Goal: Information Seeking & Learning: Compare options

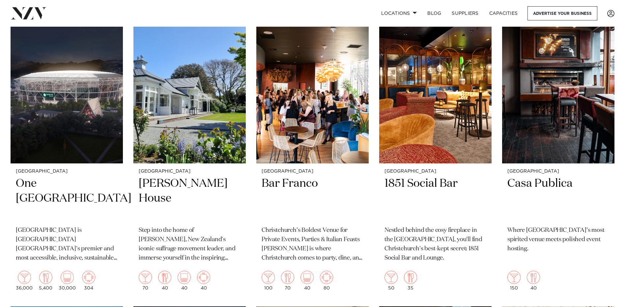
scroll to position [593, 0]
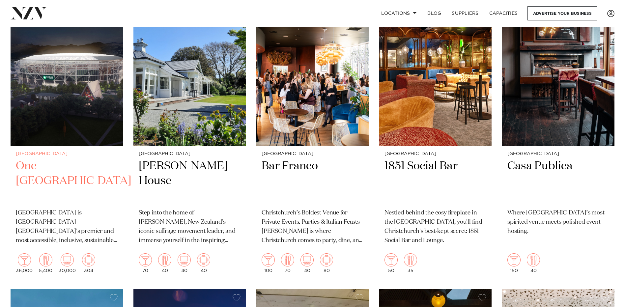
click at [84, 167] on h2 "One [GEOGRAPHIC_DATA]" at bounding box center [67, 181] width 102 height 44
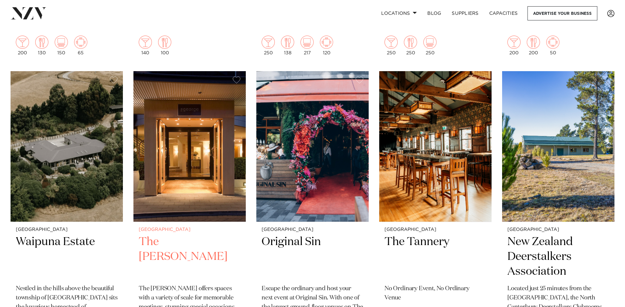
scroll to position [1714, 0]
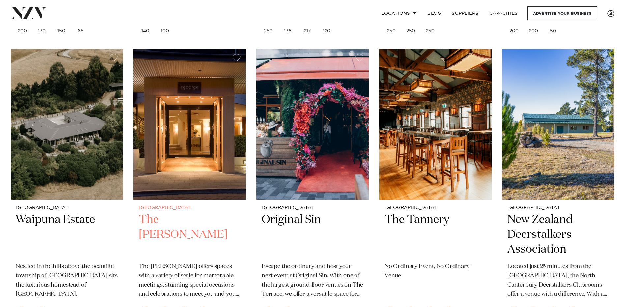
click at [185, 177] on img at bounding box center [189, 124] width 112 height 151
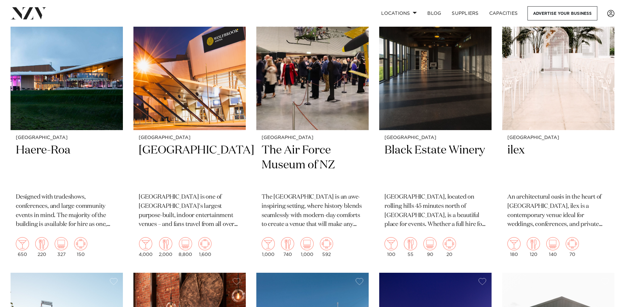
scroll to position [876, 0]
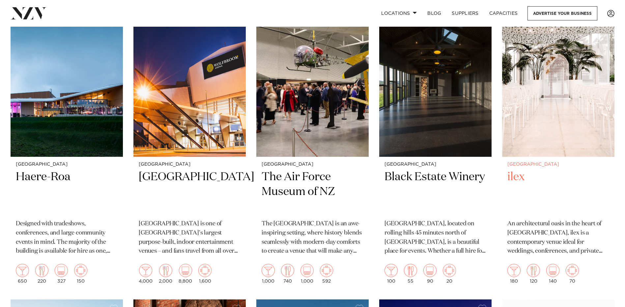
click at [535, 164] on small "[GEOGRAPHIC_DATA]" at bounding box center [558, 164] width 102 height 5
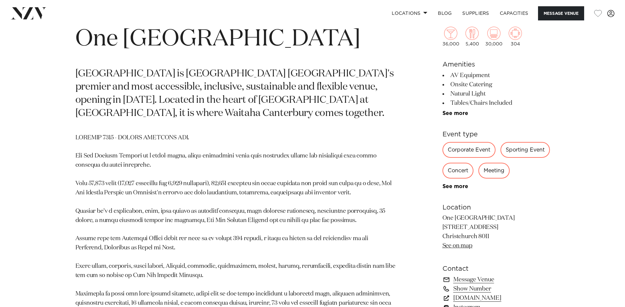
scroll to position [330, 0]
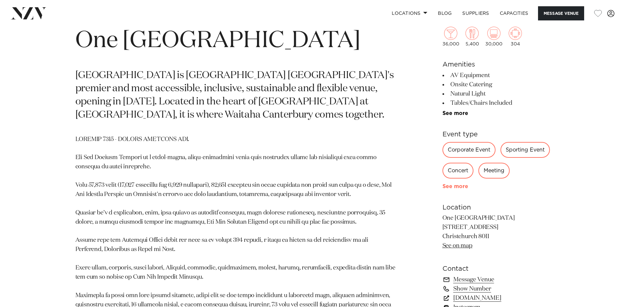
click at [449, 189] on link "See more" at bounding box center [468, 186] width 51 height 5
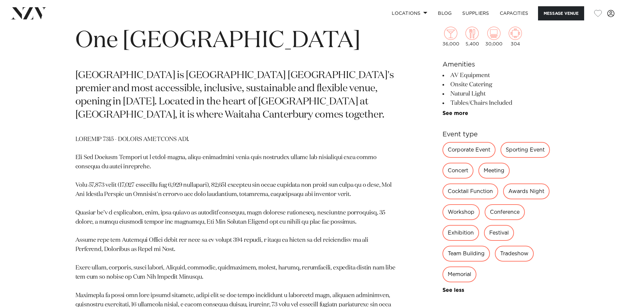
scroll to position [395, 0]
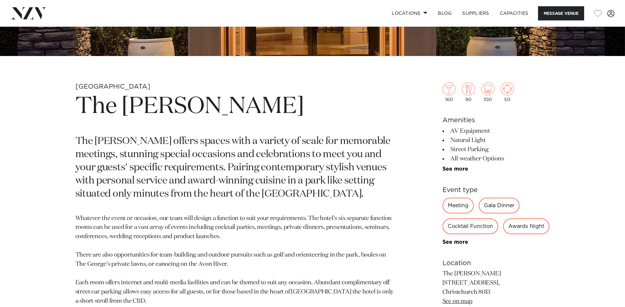
scroll to position [330, 0]
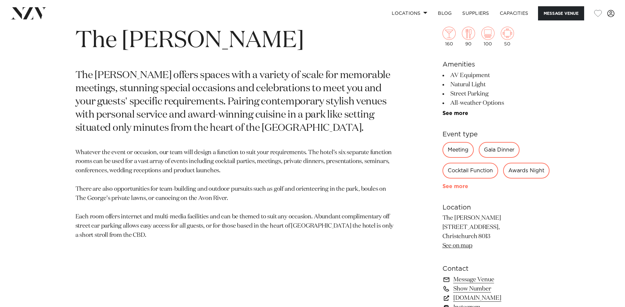
click at [460, 189] on link "See more" at bounding box center [468, 186] width 51 height 5
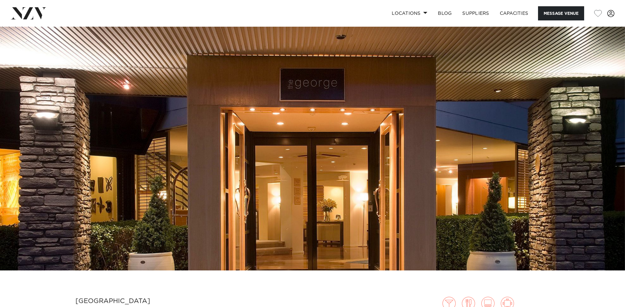
scroll to position [0, 0]
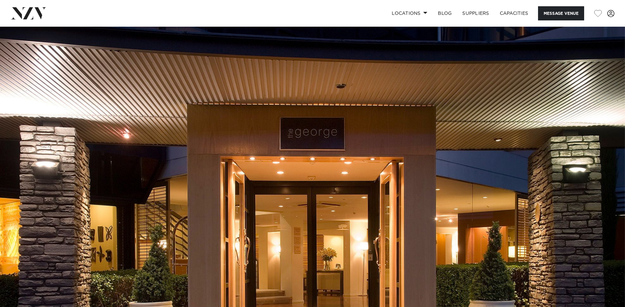
click at [370, 154] on img at bounding box center [312, 173] width 625 height 293
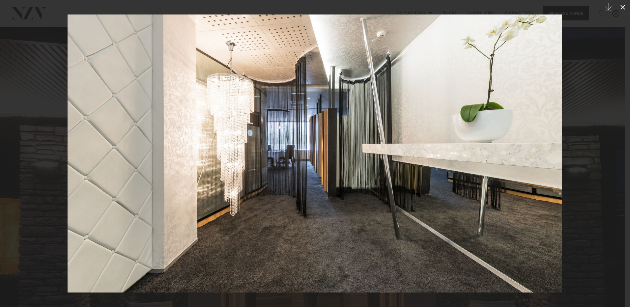
click at [620, 6] on icon at bounding box center [623, 7] width 8 height 8
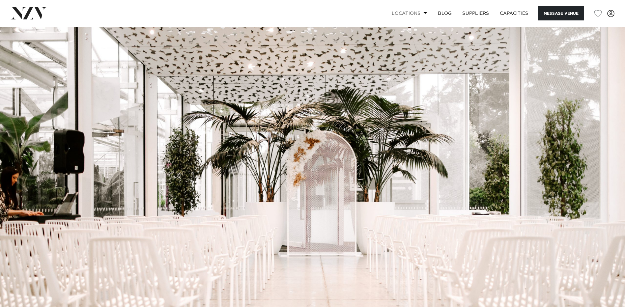
click at [421, 13] on link "Locations" at bounding box center [410, 13] width 46 height 14
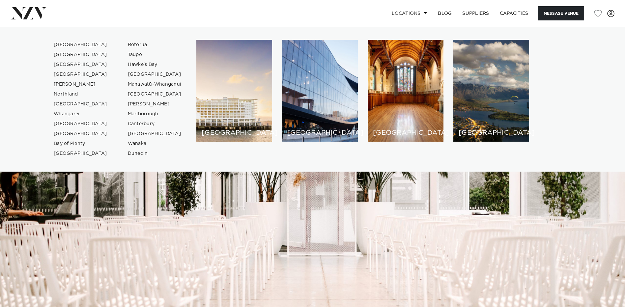
click at [410, 15] on link "Locations" at bounding box center [410, 13] width 46 height 14
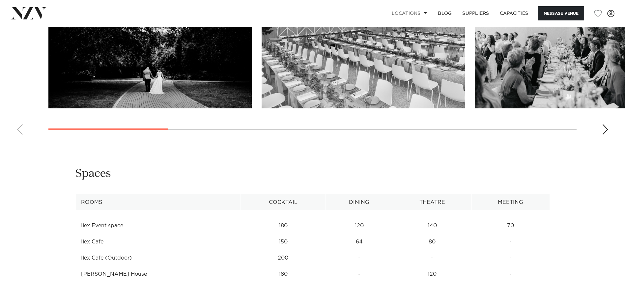
scroll to position [725, 0]
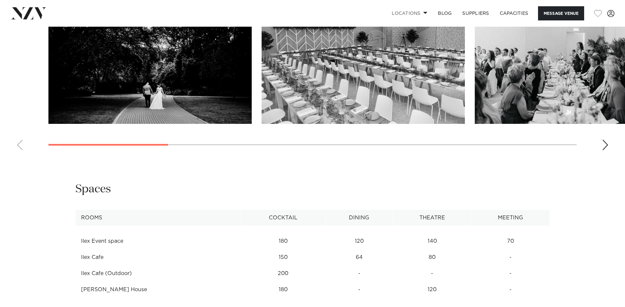
click at [606, 142] on div "Next slide" at bounding box center [605, 145] width 7 height 11
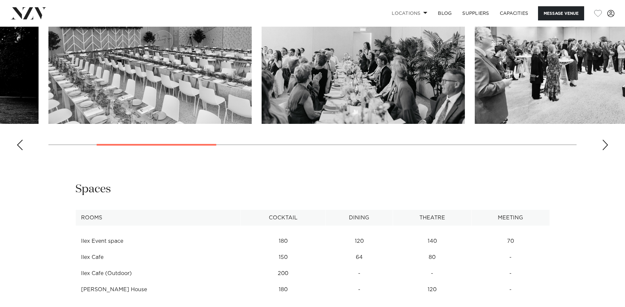
click at [606, 142] on div "Next slide" at bounding box center [605, 145] width 7 height 11
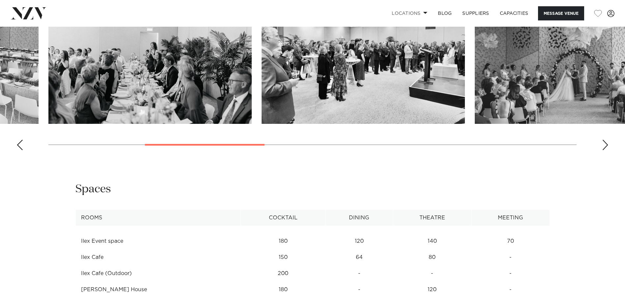
click at [606, 142] on div "Next slide" at bounding box center [605, 145] width 7 height 11
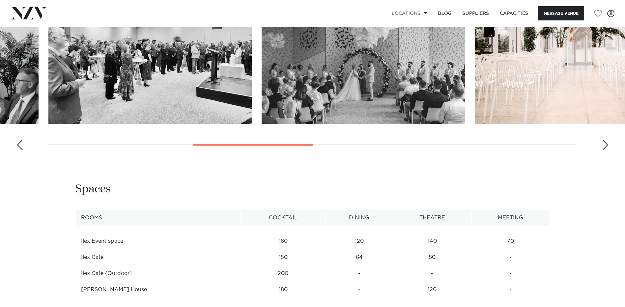
click at [606, 142] on div "Next slide" at bounding box center [605, 145] width 7 height 11
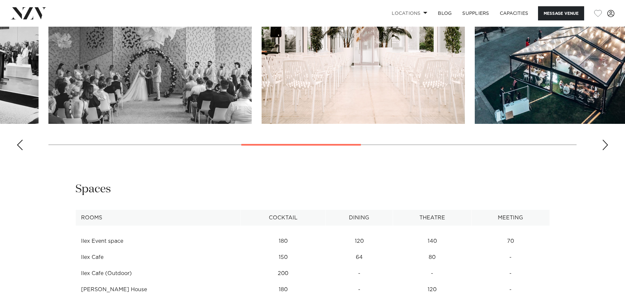
click at [606, 142] on div "Next slide" at bounding box center [605, 145] width 7 height 11
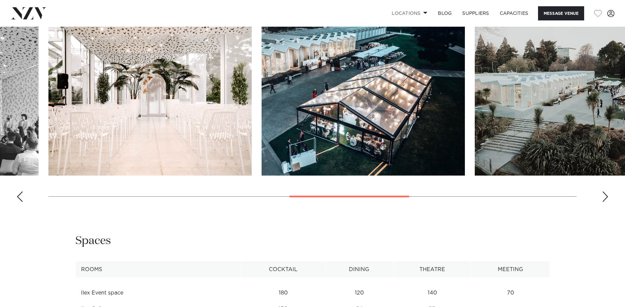
scroll to position [659, 0]
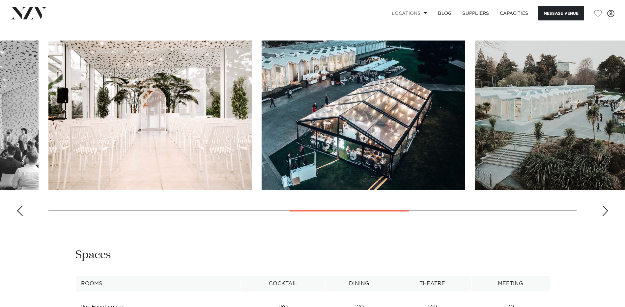
click at [594, 212] on swiper-container at bounding box center [312, 131] width 625 height 181
click at [606, 210] on div "Next slide" at bounding box center [605, 211] width 7 height 11
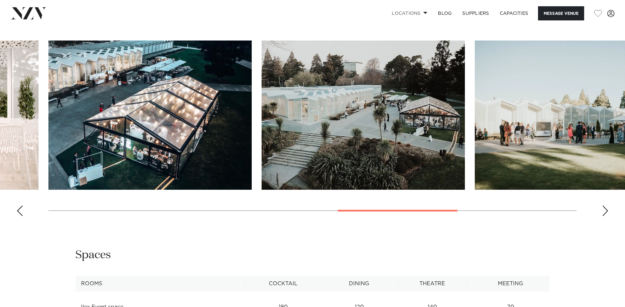
click at [606, 210] on div "Next slide" at bounding box center [605, 211] width 7 height 11
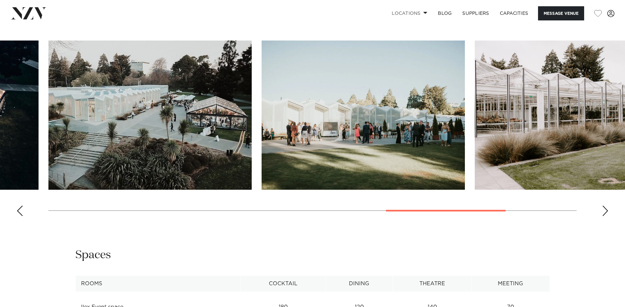
click at [606, 210] on div "Next slide" at bounding box center [605, 211] width 7 height 11
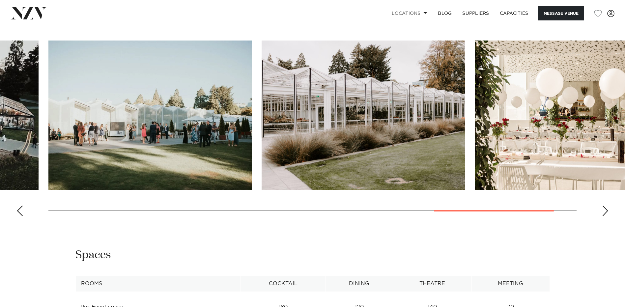
click at [606, 210] on div "Next slide" at bounding box center [605, 211] width 7 height 11
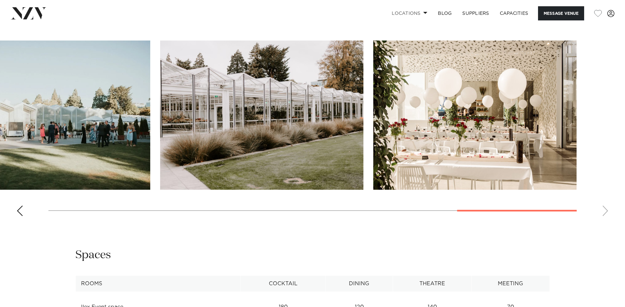
click at [606, 210] on swiper-container at bounding box center [312, 131] width 625 height 181
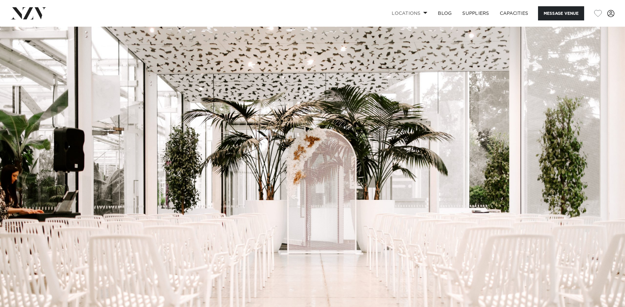
scroll to position [0, 0]
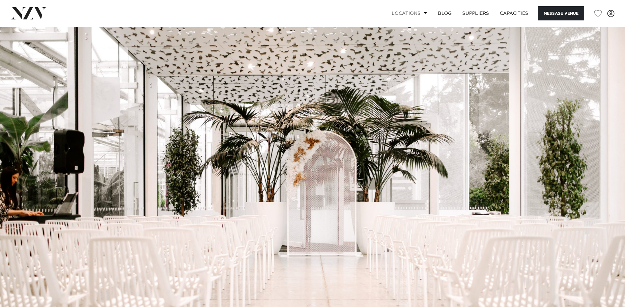
click at [418, 13] on link "Locations" at bounding box center [410, 13] width 46 height 14
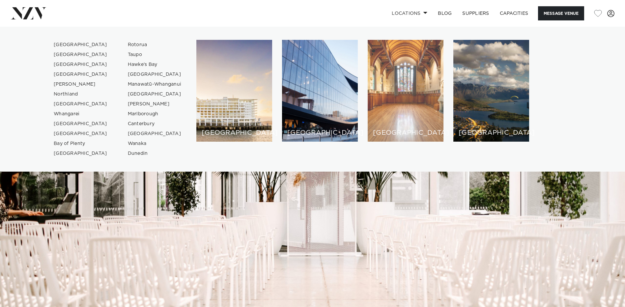
click at [402, 57] on div "[GEOGRAPHIC_DATA]" at bounding box center [406, 91] width 76 height 102
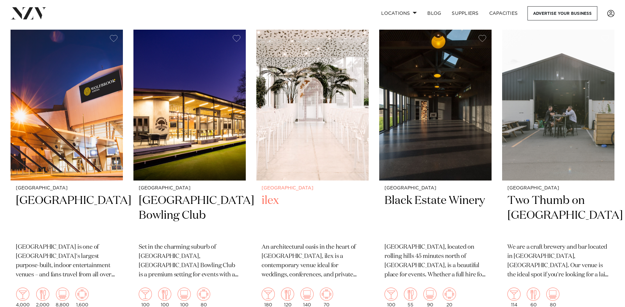
scroll to position [1120, 0]
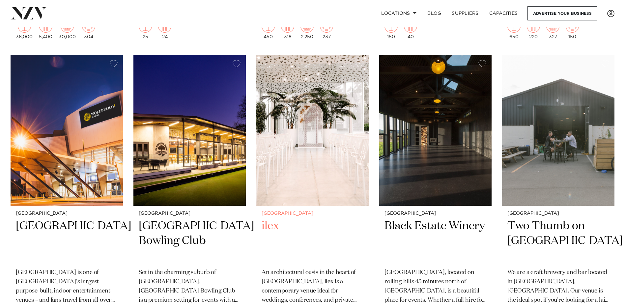
click at [311, 139] on img at bounding box center [312, 130] width 112 height 151
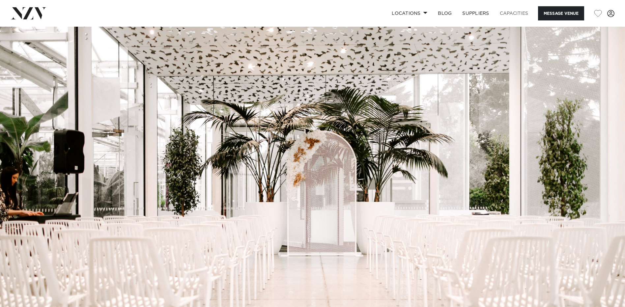
click at [513, 13] on link "Capacities" at bounding box center [514, 13] width 39 height 14
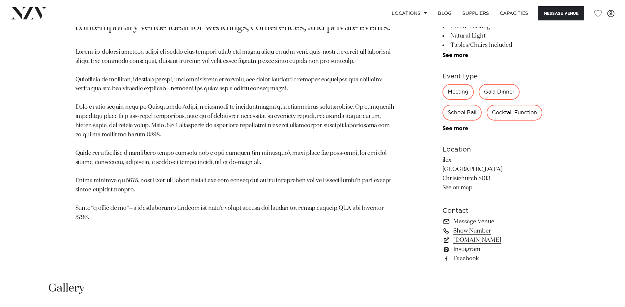
scroll to position [461, 0]
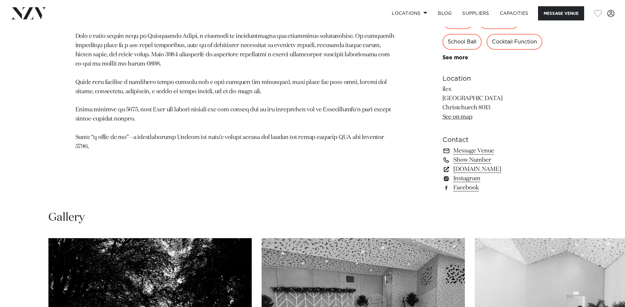
click at [482, 169] on link "[DOMAIN_NAME]" at bounding box center [496, 169] width 107 height 9
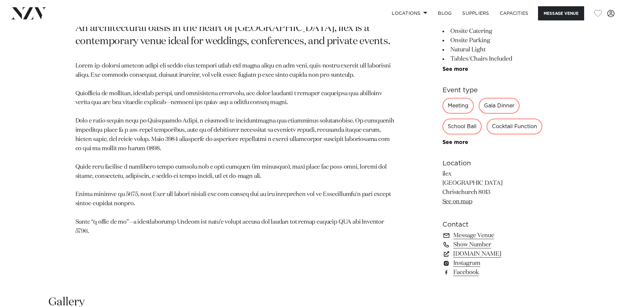
scroll to position [395, 0]
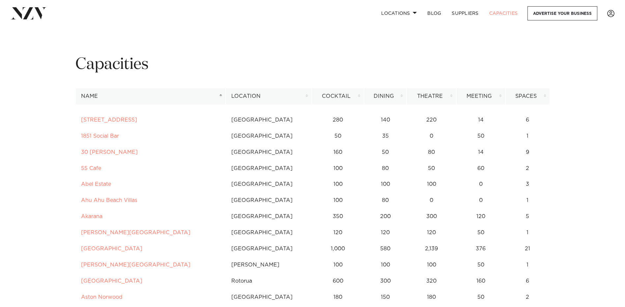
click at [240, 99] on th "Location" at bounding box center [269, 96] width 86 height 16
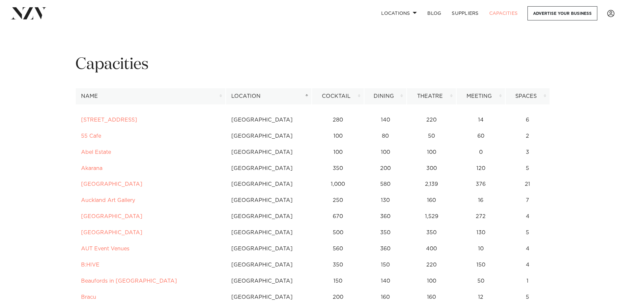
click at [240, 99] on th "Location" at bounding box center [269, 96] width 86 height 16
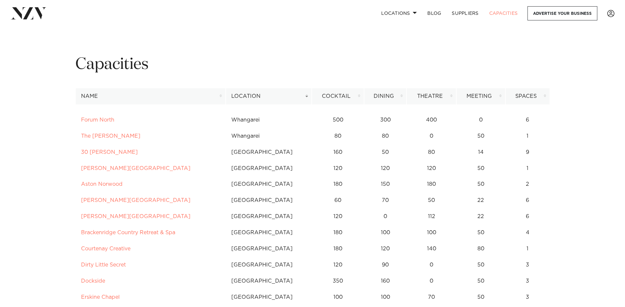
click at [240, 99] on th "Location" at bounding box center [269, 96] width 86 height 16
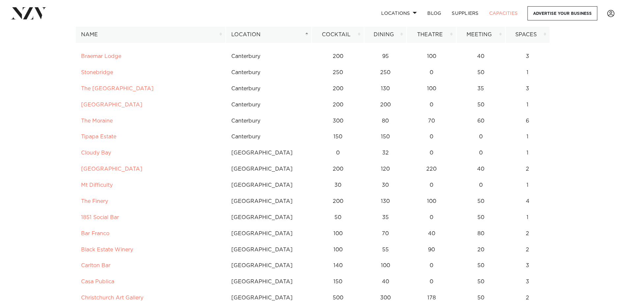
scroll to position [2175, 0]
